Goal: Task Accomplishment & Management: Manage account settings

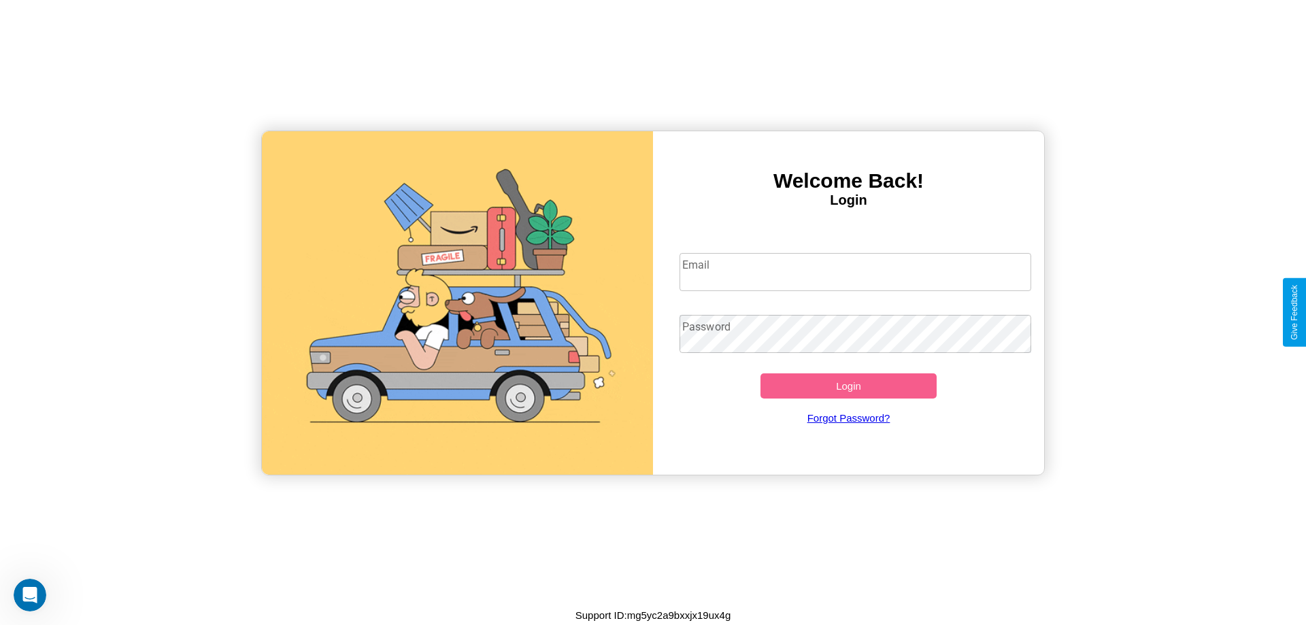
click at [855, 271] on input "Email" at bounding box center [855, 272] width 352 height 38
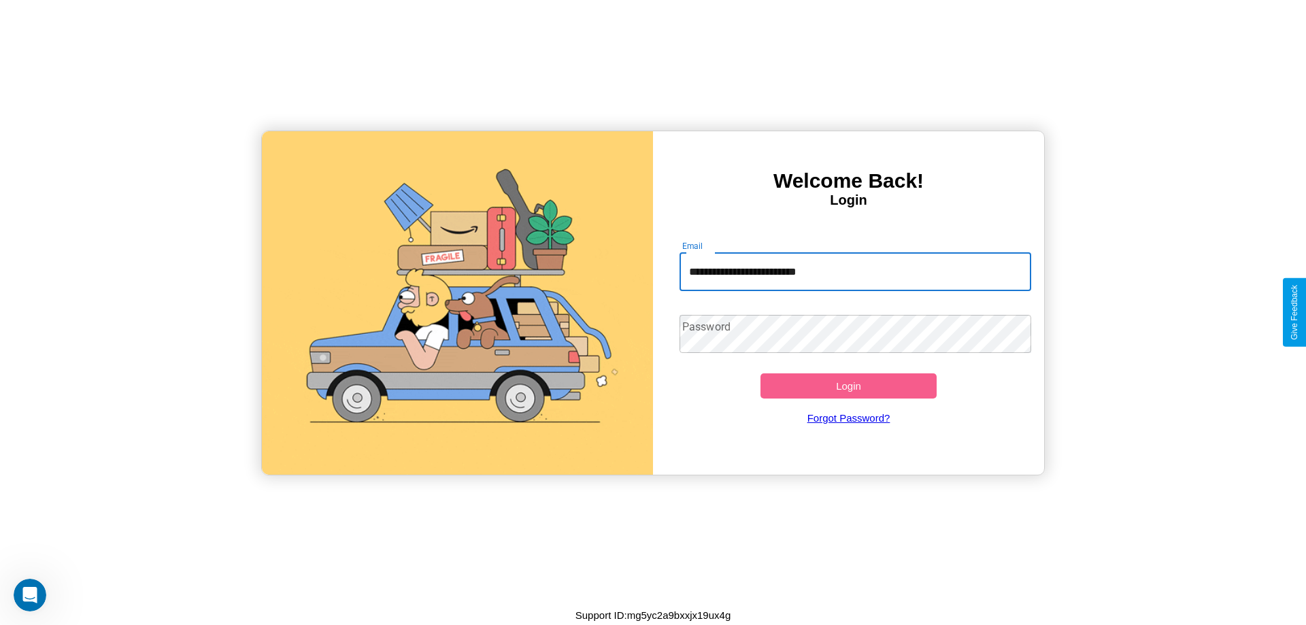
type input "**********"
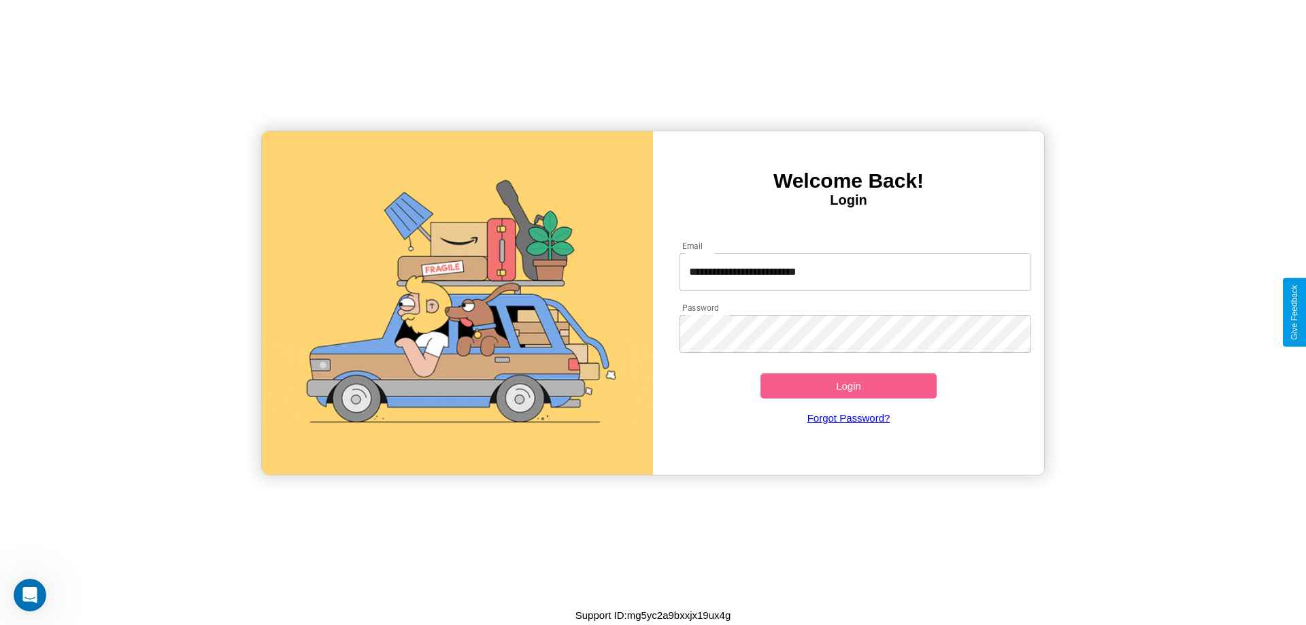
click at [848, 386] on button "Login" at bounding box center [848, 385] width 176 height 25
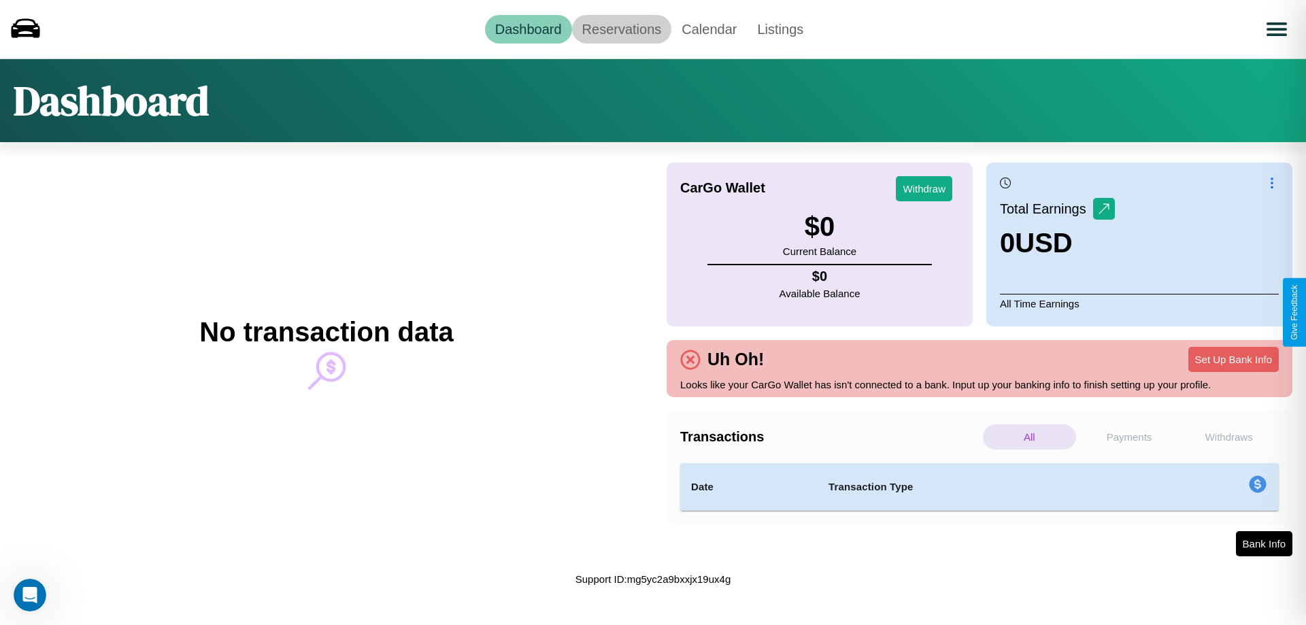
click at [621, 29] on link "Reservations" at bounding box center [622, 29] width 100 height 29
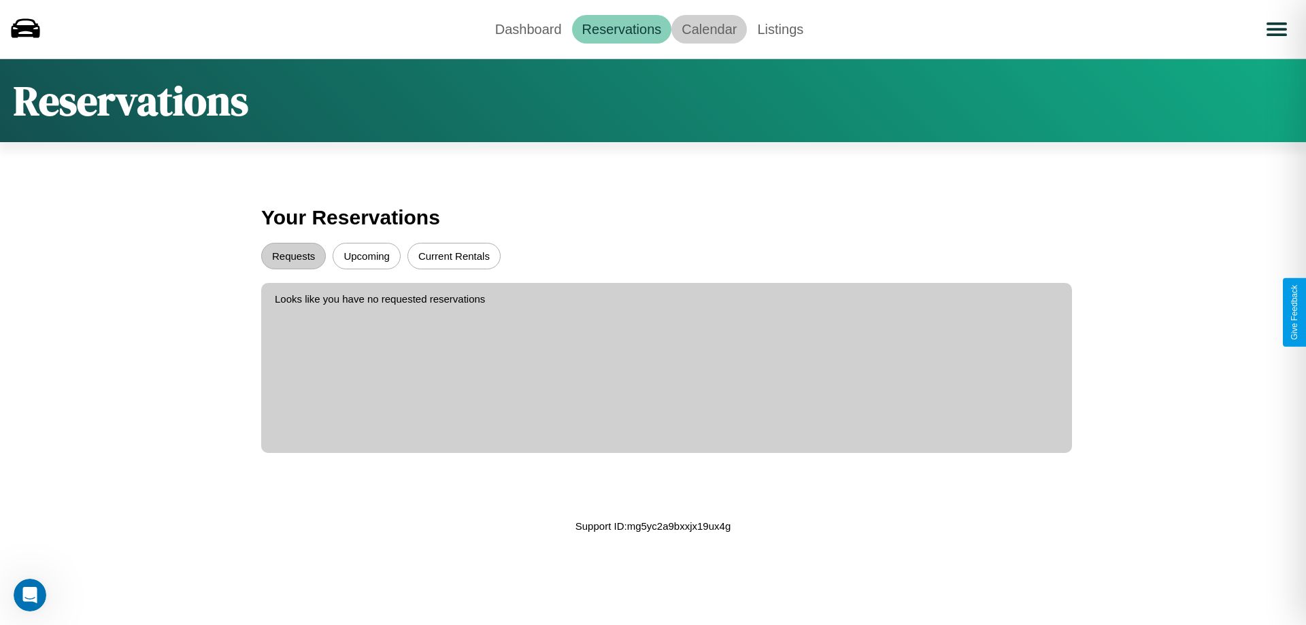
click at [709, 29] on link "Calendar" at bounding box center [708, 29] width 75 height 29
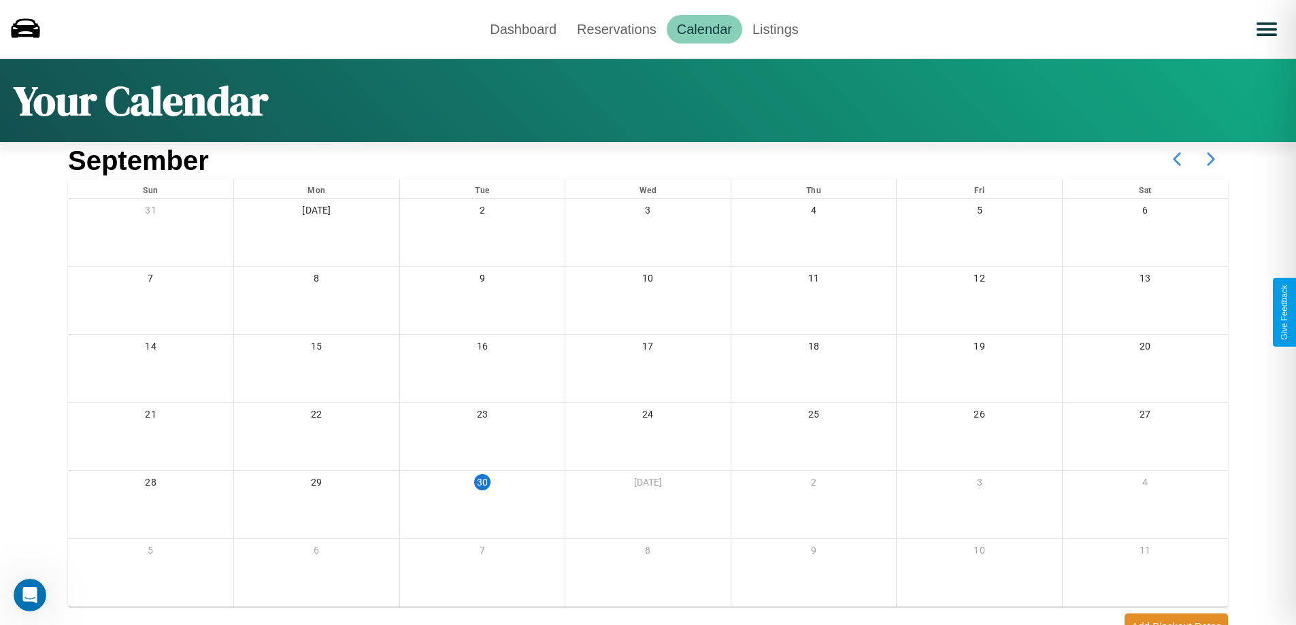
click at [1211, 159] on icon at bounding box center [1211, 159] width 34 height 34
click at [523, 29] on link "Dashboard" at bounding box center [523, 29] width 87 height 29
